Goal: Task Accomplishment & Management: Use online tool/utility

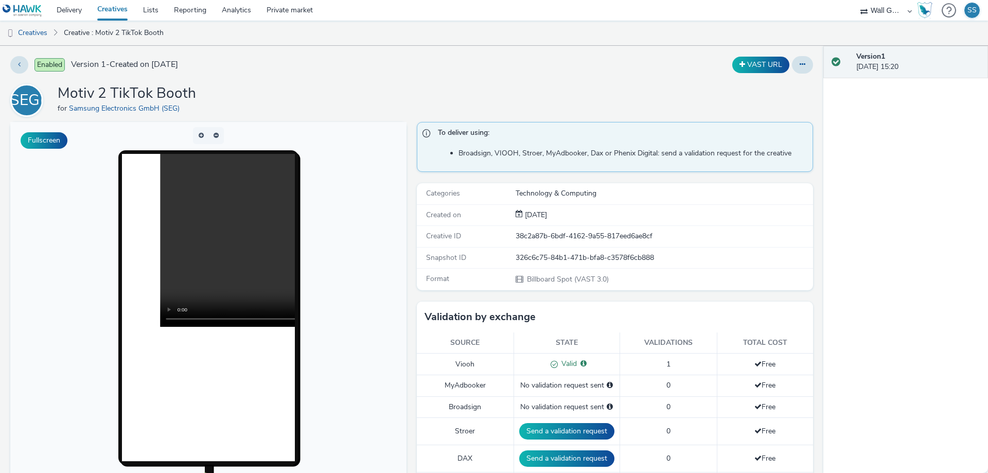
click at [109, 12] on link "Creatives" at bounding box center [113, 10] width 46 height 21
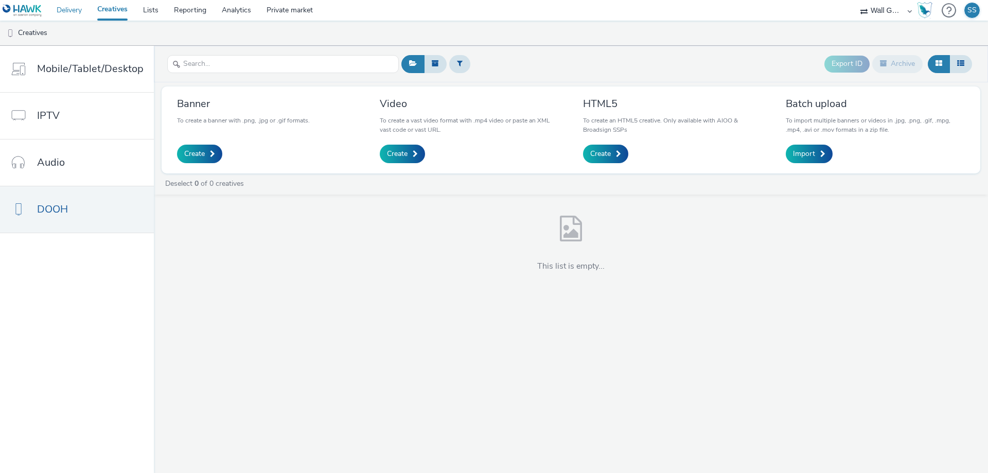
click at [67, 11] on link "Delivery" at bounding box center [69, 10] width 41 height 21
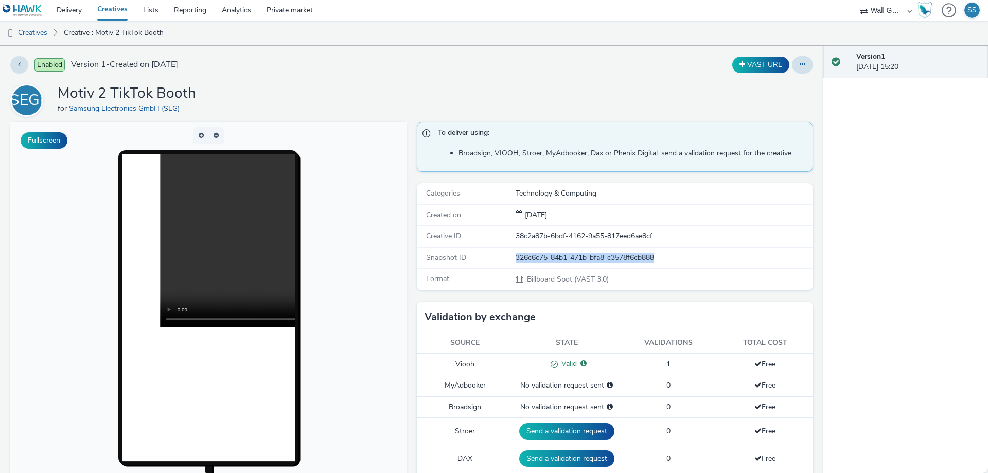
drag, startPoint x: 664, startPoint y: 256, endPoint x: 510, endPoint y: 259, distance: 153.9
click at [516, 259] on div "326c6c75-84b1-471b-bfa8-c3578f6cb888" at bounding box center [664, 258] width 296 height 10
copy div "326c6c75-84b1-471b-bfa8-c3578f6cb888"
drag, startPoint x: 652, startPoint y: 260, endPoint x: 511, endPoint y: 261, distance: 141.5
click at [516, 261] on div "87d485d3-ebaf-46f9-a02e-aecad4e86b1e" at bounding box center [664, 258] width 296 height 10
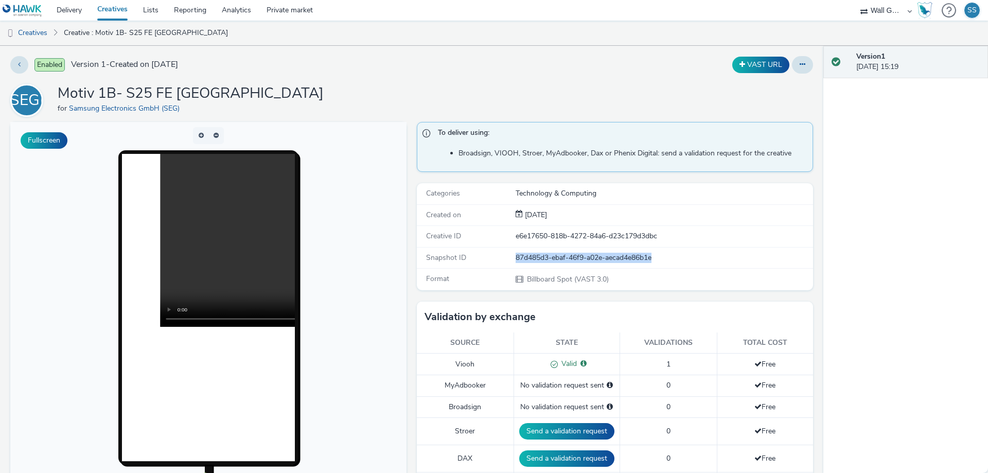
copy div "87d485d3-ebaf-46f9-a02e-aecad4e86b1e"
